Goal: Task Accomplishment & Management: Manage account settings

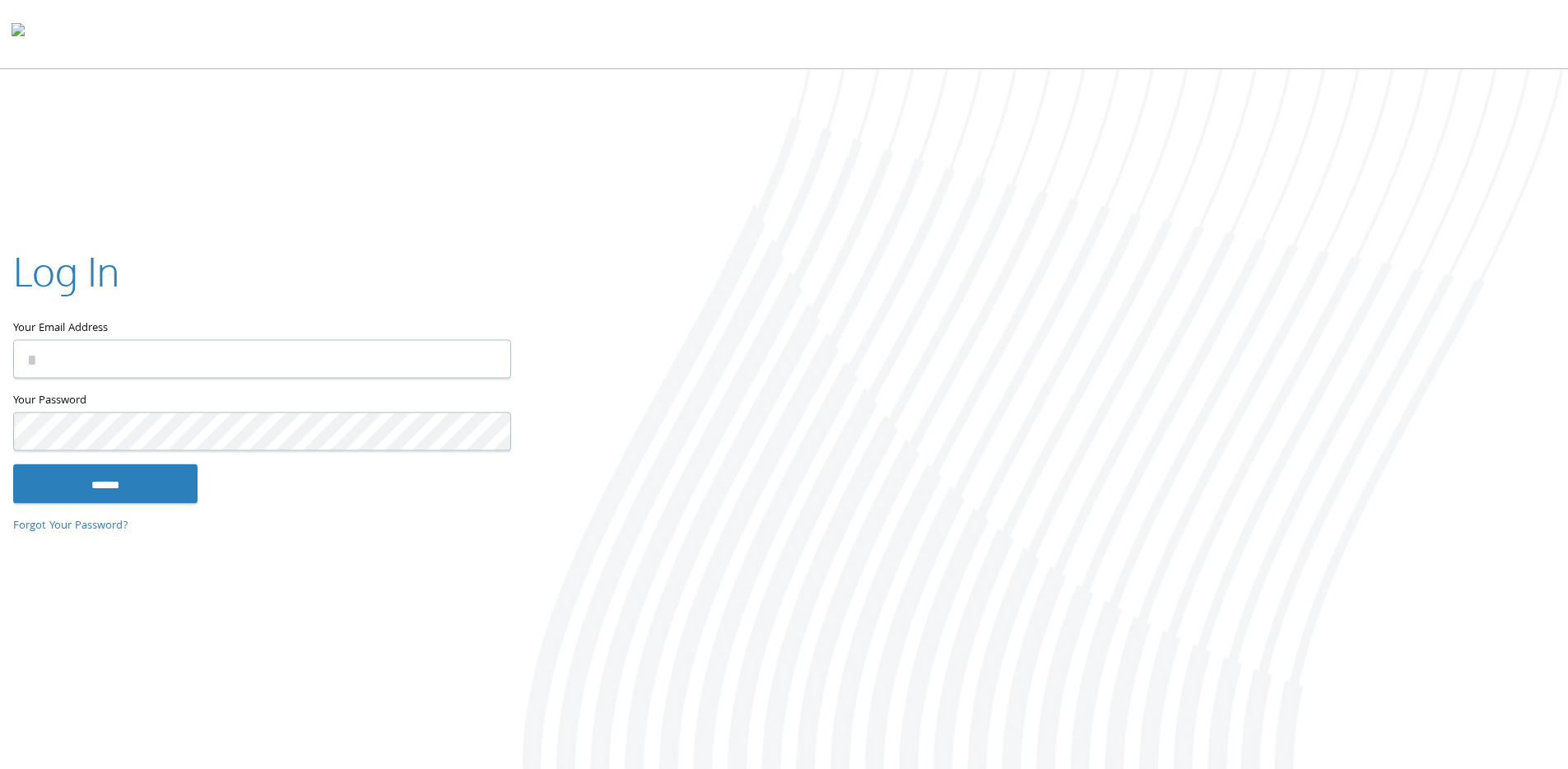
type input "**********"
click at [101, 470] on input "******" at bounding box center [105, 484] width 184 height 39
click at [103, 476] on input "******" at bounding box center [105, 484] width 184 height 39
click at [103, 486] on input "******" at bounding box center [105, 484] width 184 height 39
